Goal: Understand process/instructions: Learn how to perform a task or action

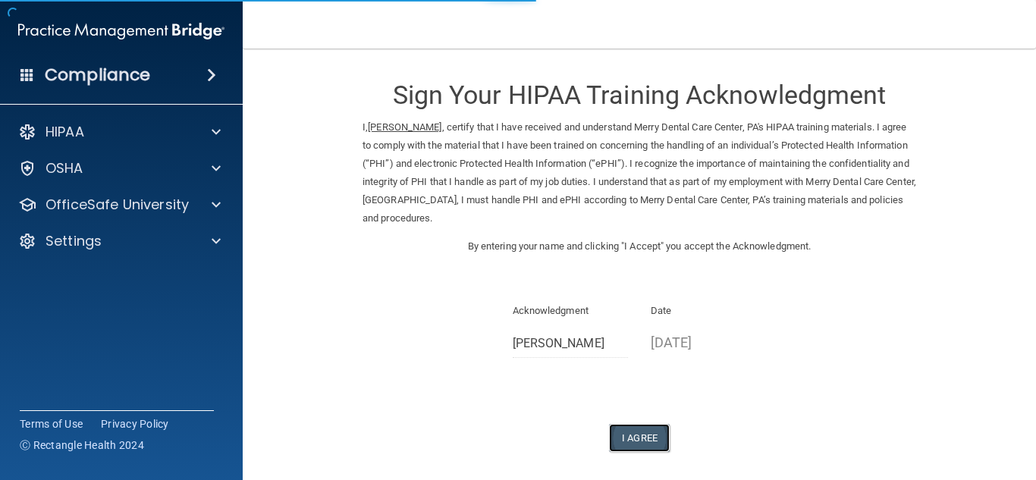
click at [625, 438] on button "I Agree" at bounding box center [639, 438] width 61 height 28
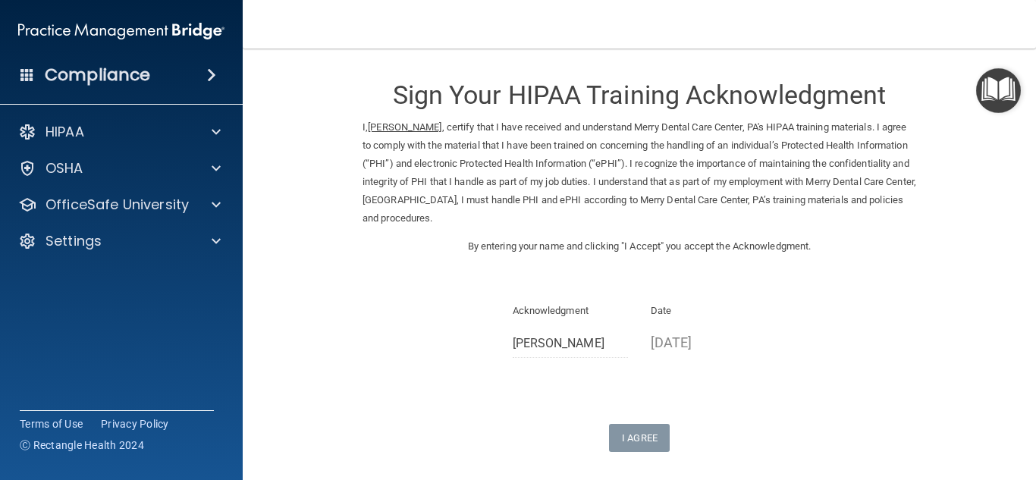
scroll to position [128, 0]
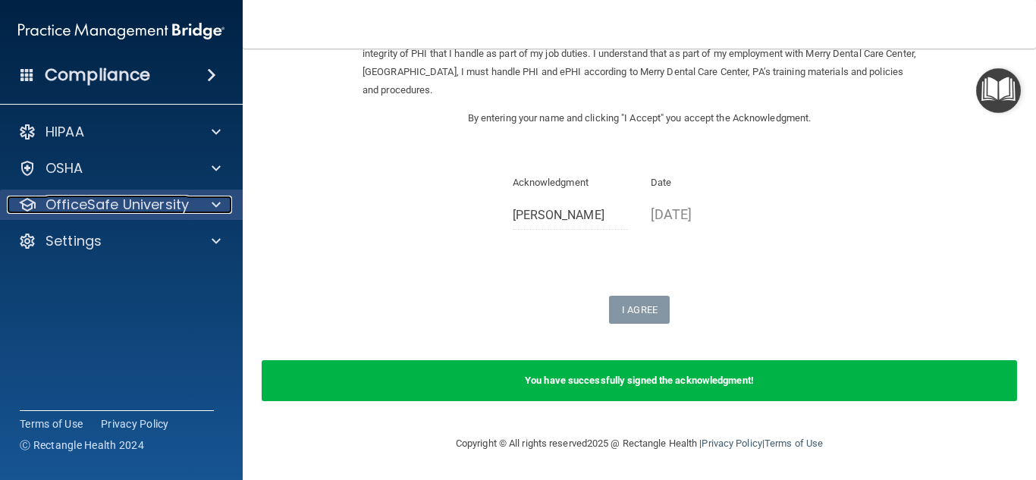
click at [208, 198] on div at bounding box center [214, 205] width 38 height 18
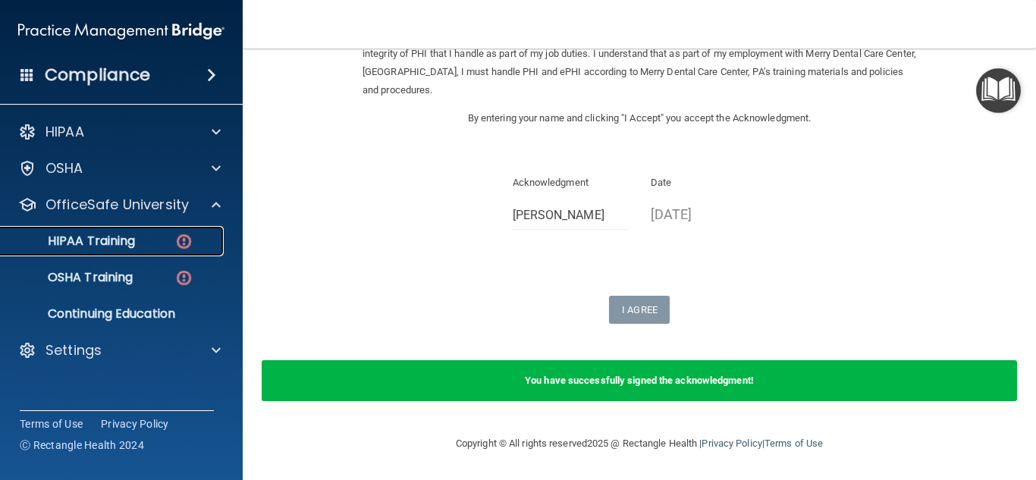
click at [130, 246] on p "HIPAA Training" at bounding box center [72, 241] width 125 height 15
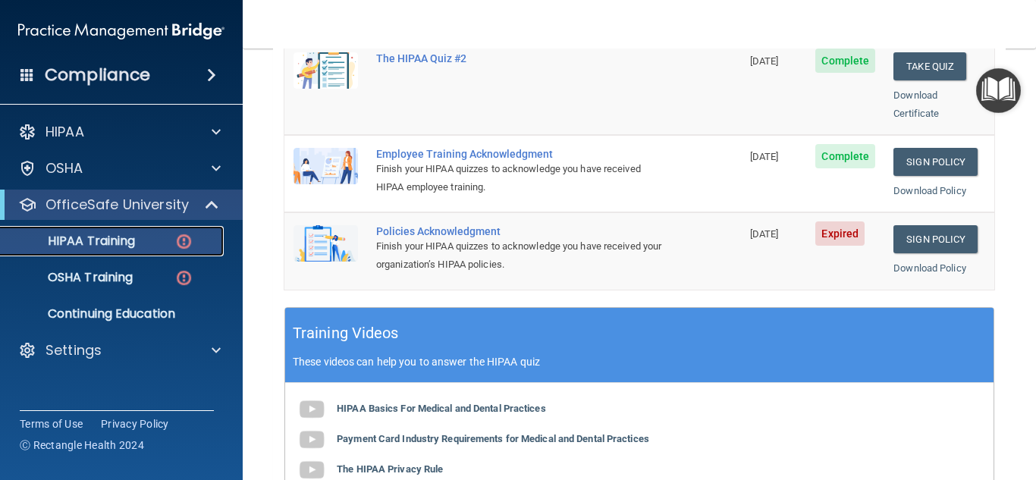
scroll to position [432, 0]
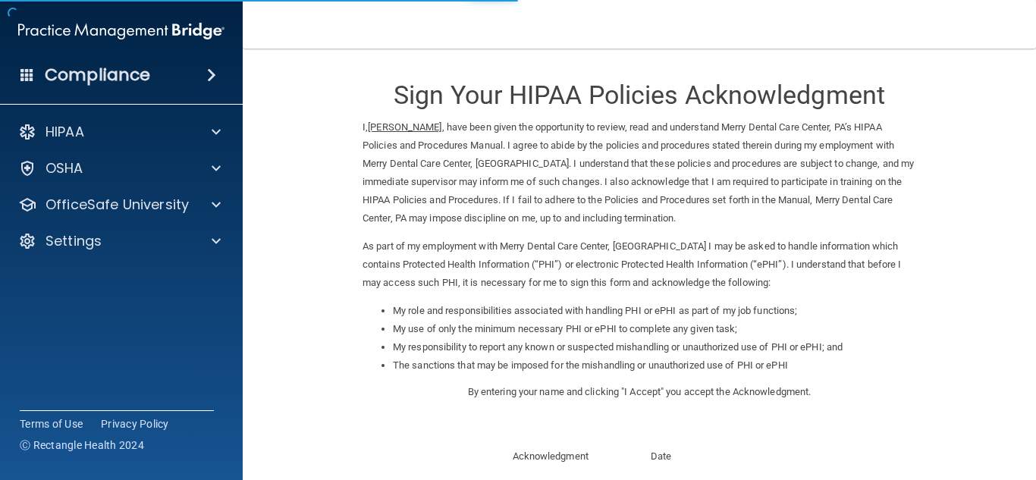
scroll to position [215, 0]
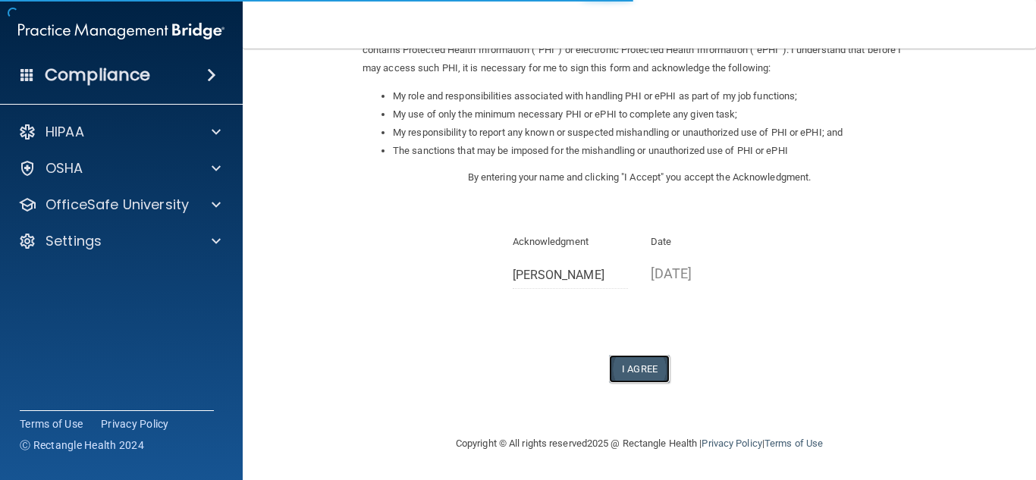
click at [622, 366] on button "I Agree" at bounding box center [639, 369] width 61 height 28
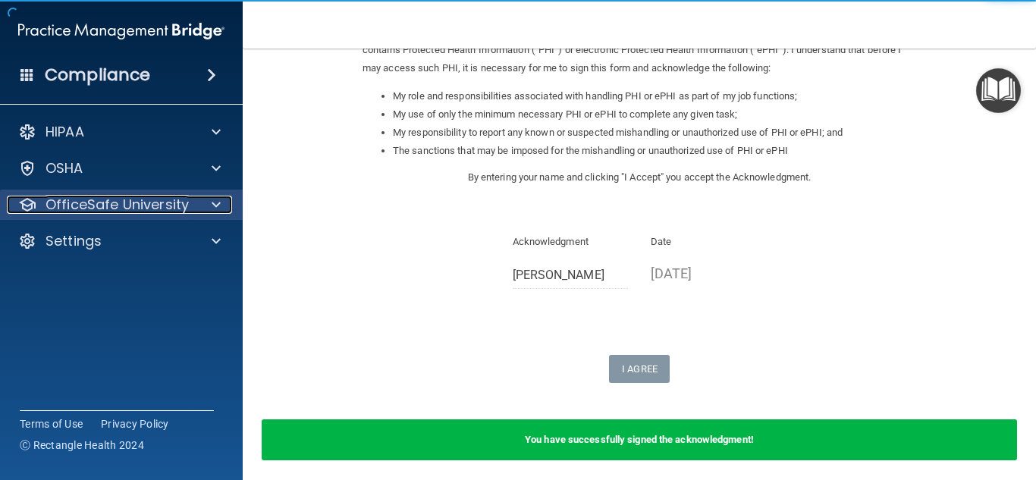
click at [216, 200] on span at bounding box center [216, 205] width 9 height 18
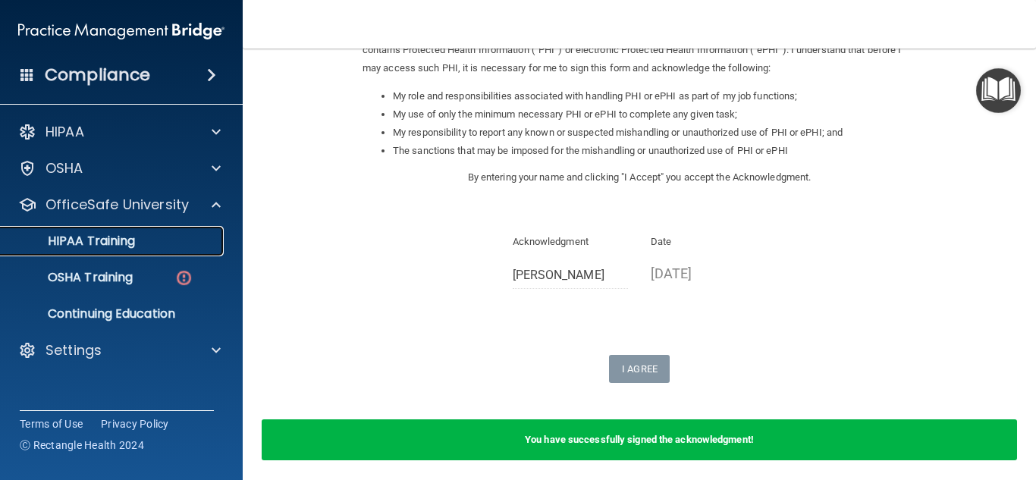
click at [115, 231] on link "HIPAA Training" at bounding box center [104, 241] width 239 height 30
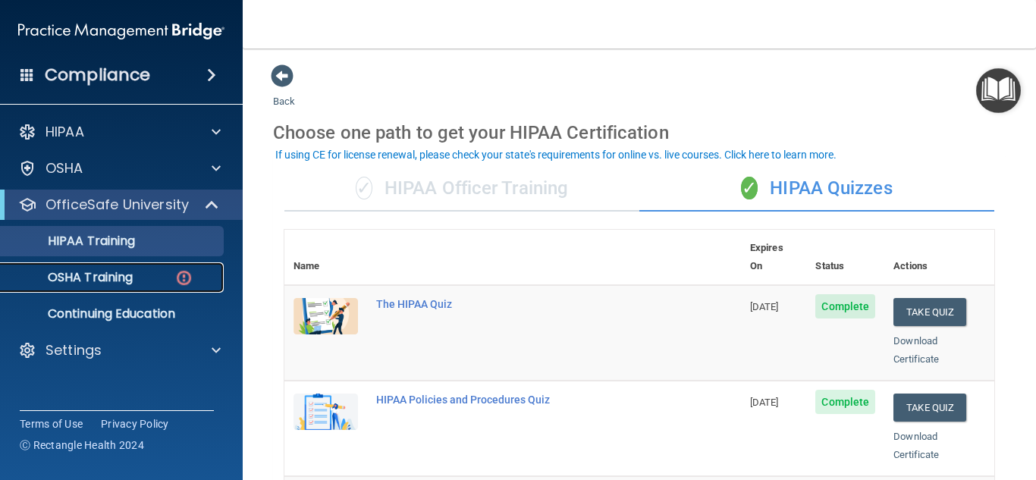
click at [127, 275] on p "OSHA Training" at bounding box center [71, 277] width 123 height 15
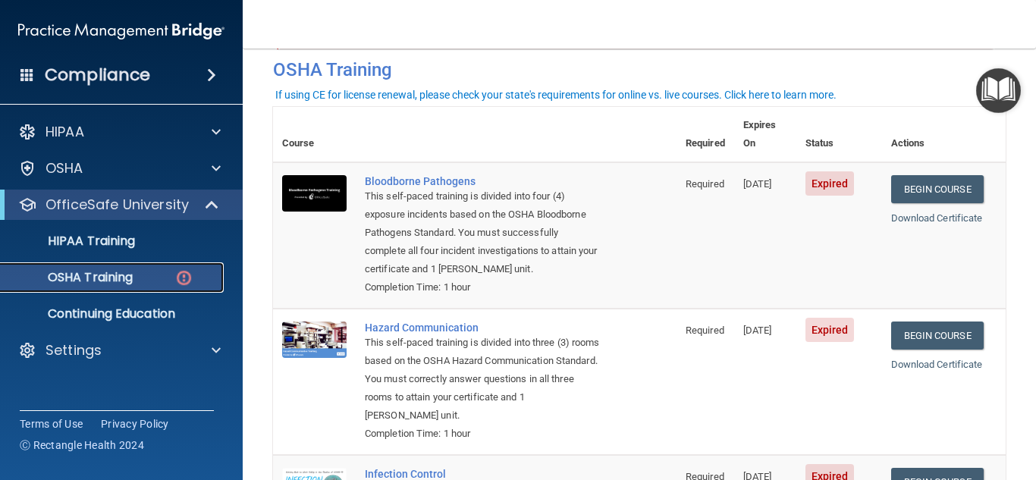
scroll to position [61, 0]
